Goal: Information Seeking & Learning: Learn about a topic

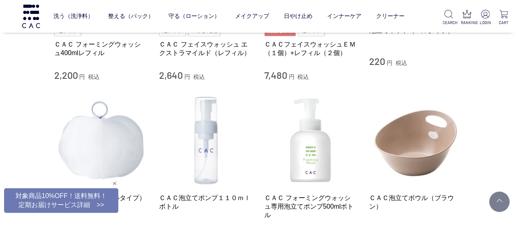
scroll to position [653, 0]
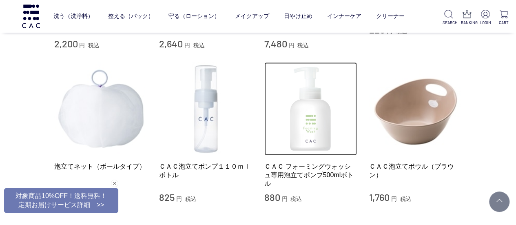
click at [326, 133] on img at bounding box center [310, 108] width 93 height 93
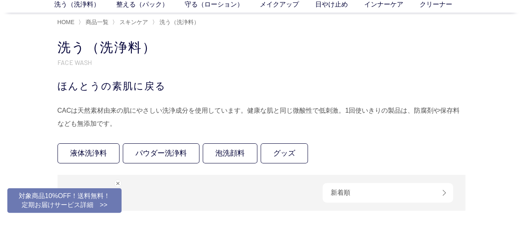
scroll to position [0, 0]
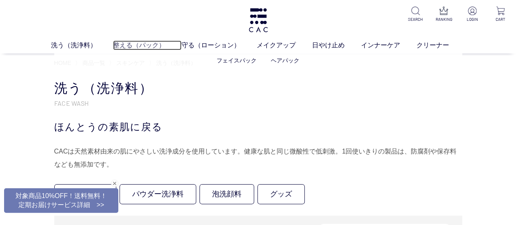
click at [125, 48] on link "整える（パック）" at bounding box center [147, 45] width 69 height 10
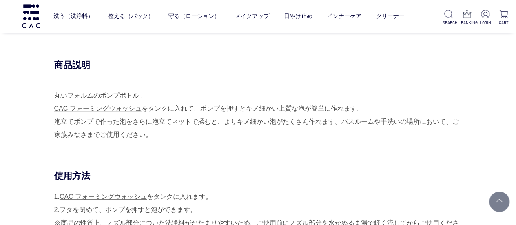
scroll to position [204, 0]
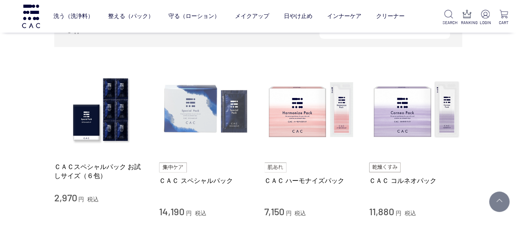
scroll to position [163, 0]
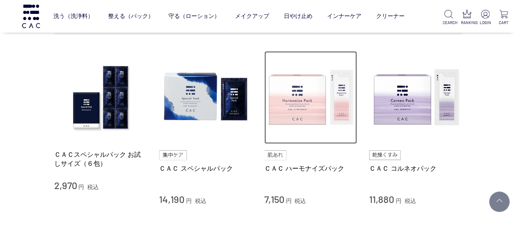
click at [299, 123] on img at bounding box center [310, 97] width 93 height 93
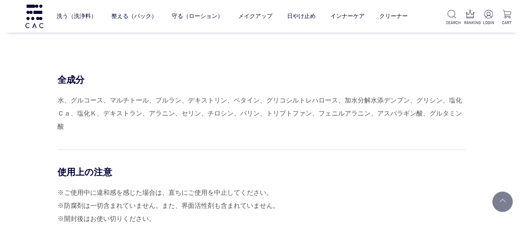
scroll to position [3263, 0]
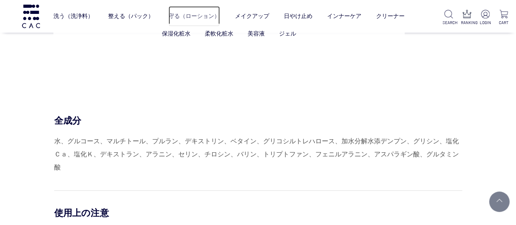
click at [192, 18] on link "守る（ローション）" at bounding box center [193, 16] width 51 height 20
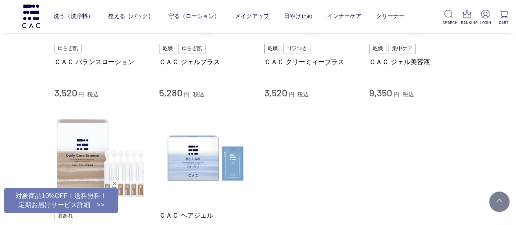
scroll to position [489, 0]
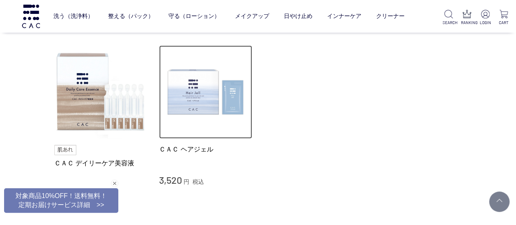
click at [179, 86] on img at bounding box center [205, 91] width 93 height 93
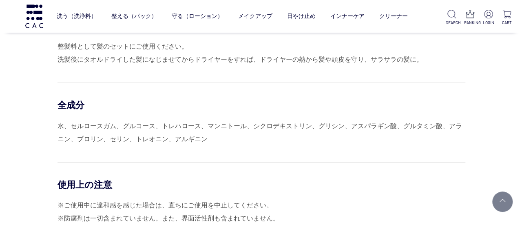
scroll to position [449, 0]
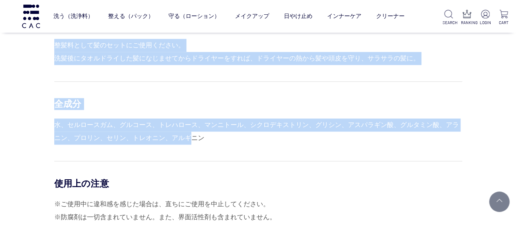
drag, startPoint x: 53, startPoint y: 122, endPoint x: 188, endPoint y: 139, distance: 135.6
click at [188, 139] on div "使用方法 整髪料として髪のセットにご使用ください。 洗髪後にタオルドライした髪になじませてからドライヤーをすれば、ドライヤーの熱から髪や頭皮を守り、サラサラの…" at bounding box center [258, 163] width 408 height 288
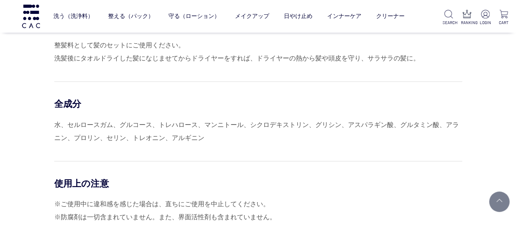
click at [224, 144] on div "使用方法 整髪料として髪のセットにご使用ください。 洗髪後にタオルドライした髪になじませてからドライヤーをすれば、ドライヤーの熱から髪や頭皮を守り、サラサラの…" at bounding box center [258, 147] width 408 height 257
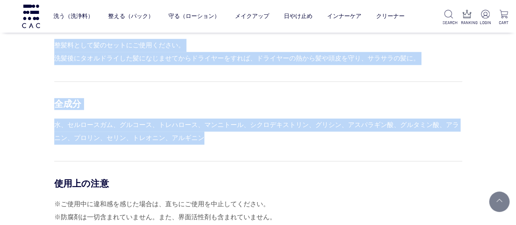
drag, startPoint x: 217, startPoint y: 142, endPoint x: 51, endPoint y: 118, distance: 168.1
click at [54, 118] on div "使用方法 整髪料として髪のセットにご使用ください。 洗髪後にタオルドライした髪になじませてからドライヤーをすれば、ドライヤーの熱から髪や頭皮を守り、サラサラの…" at bounding box center [258, 163] width 408 height 288
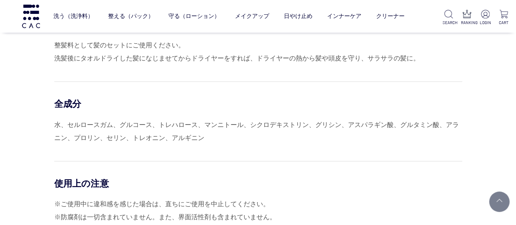
click at [54, 118] on div "使用方法 整髪料として髪のセットにご使用ください。 洗髪後にタオルドライした髪になじませてからドライヤーをすれば、ドライヤーの熱から髪や頭皮を守り、サラサラの…" at bounding box center [258, 163] width 408 height 288
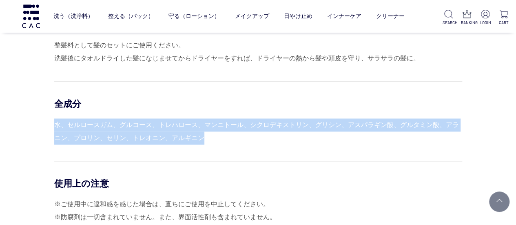
drag, startPoint x: 207, startPoint y: 136, endPoint x: 55, endPoint y: 127, distance: 152.4
click at [55, 127] on div "水、セルロースガム、グルコース、トレハロース、マンニトール、シクロデキストリン、グリシン、アスパラギン酸、グルタミン酸、アラニン、プロリン、セリン、トレオニン…" at bounding box center [258, 131] width 408 height 26
copy div "水、セルロースガム、グルコース、トレハロース、マンニトール、シクロデキストリン、グリシン、アスパラギン酸、グルタミン酸、アラニン、プロリン、セリン、トレオニン…"
click at [67, 13] on link "洗う（洗浄料）" at bounding box center [73, 16] width 40 height 20
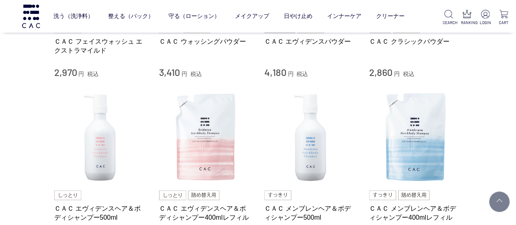
scroll to position [326, 0]
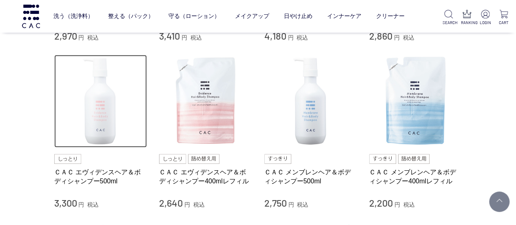
click at [99, 107] on img at bounding box center [100, 101] width 93 height 93
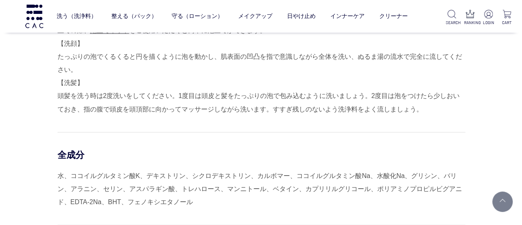
scroll to position [693, 0]
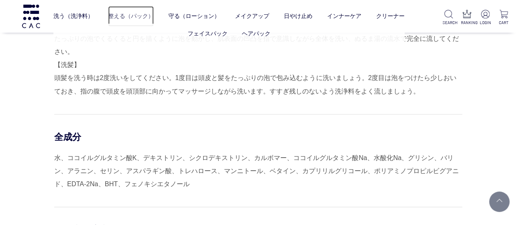
click at [126, 14] on link "整える（パック）" at bounding box center [131, 16] width 46 height 20
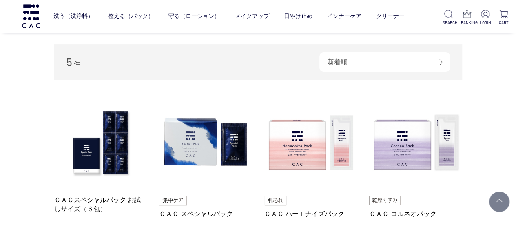
scroll to position [163, 0]
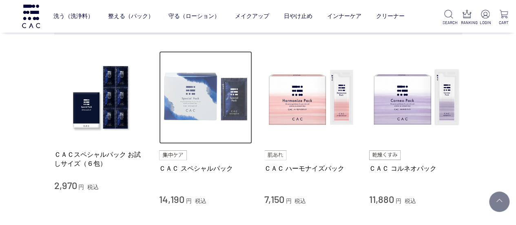
click at [218, 121] on img at bounding box center [205, 97] width 93 height 93
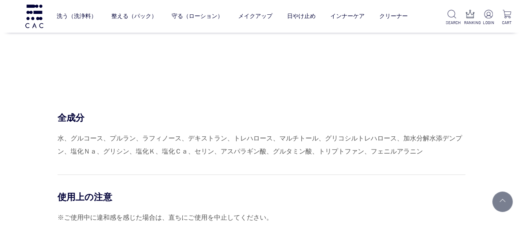
scroll to position [3467, 0]
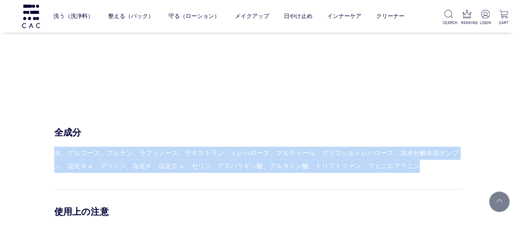
drag, startPoint x: 54, startPoint y: 150, endPoint x: 420, endPoint y: 165, distance: 366.1
click at [420, 165] on div "水、グルコース、プルラン、ラフィノース、デキストラン、トレハロース、マルチトール、グリコシルトレハロース、加水分解水添デンプン、塩化Ｎａ、グリシン、塩化Ｋ、塩…" at bounding box center [258, 159] width 408 height 26
copy div "水、グルコース、プルラン、ラフィノース、デキストラン、トレハロース、マルチトール、グリコシルトレハロース、加水分解水添デンプン、塩化Ｎａ、グリシン、塩化Ｋ、塩…"
click at [133, 19] on link "整える（パック）" at bounding box center [131, 16] width 46 height 20
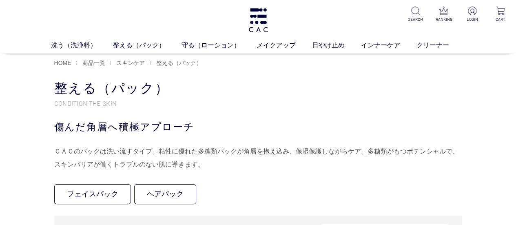
click at [309, 186] on ul "フェイスパック ヘアパック" at bounding box center [258, 195] width 408 height 23
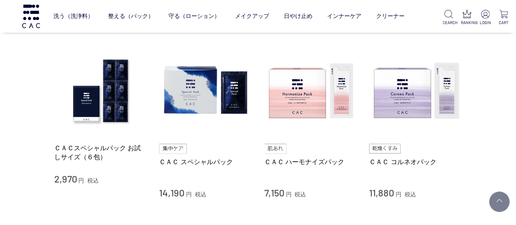
scroll to position [170, 0]
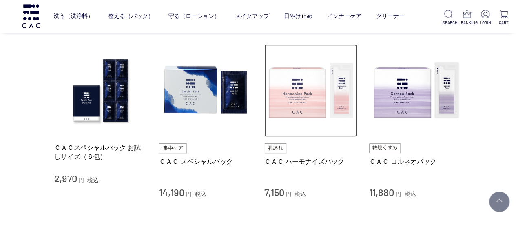
click at [313, 100] on img at bounding box center [310, 90] width 93 height 93
